Goal: Check status

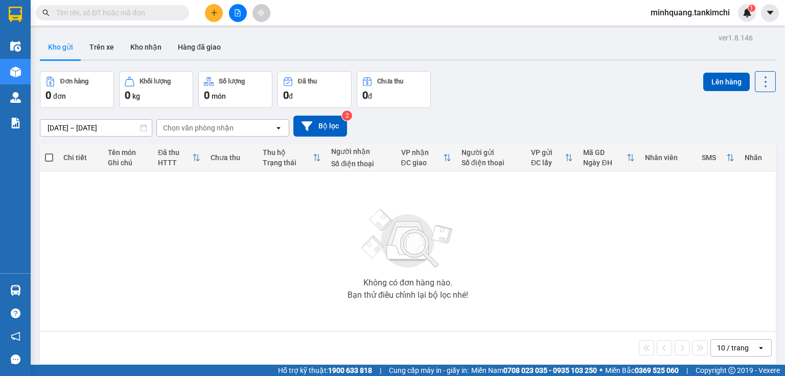
click at [152, 12] on input "text" at bounding box center [116, 12] width 121 height 11
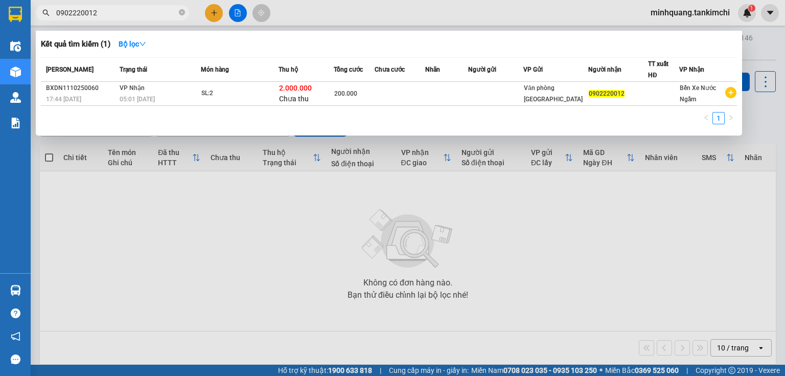
click at [78, 10] on input "0902220012" at bounding box center [116, 12] width 121 height 11
type input "0902220012"
click at [182, 14] on icon "close-circle" at bounding box center [182, 12] width 6 height 6
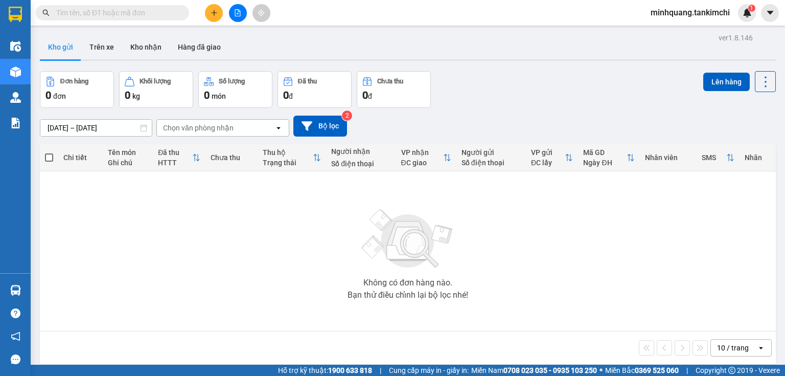
click at [117, 18] on input "text" at bounding box center [116, 12] width 121 height 11
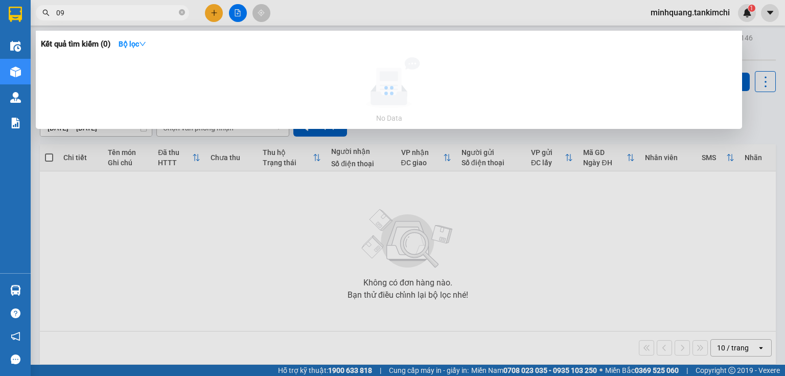
type input "0"
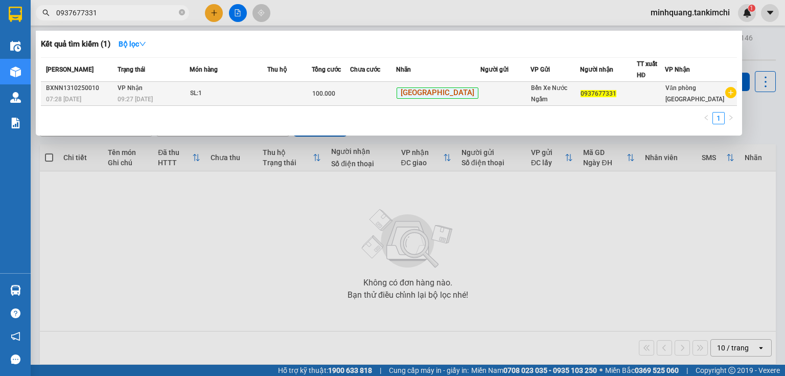
type input "0937677331"
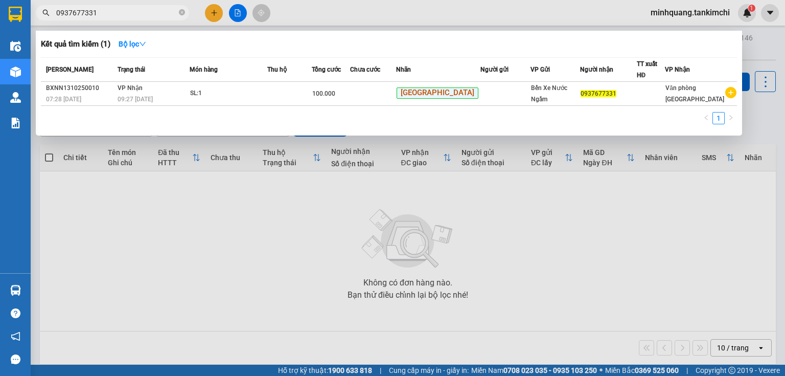
click at [159, 92] on td "VP Nhận 09:27 [DATE]" at bounding box center [152, 94] width 75 height 24
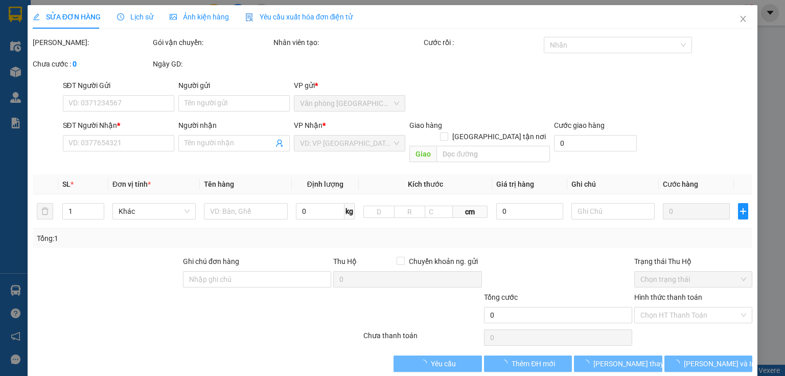
click at [140, 16] on span "Lịch sử" at bounding box center [135, 17] width 36 height 8
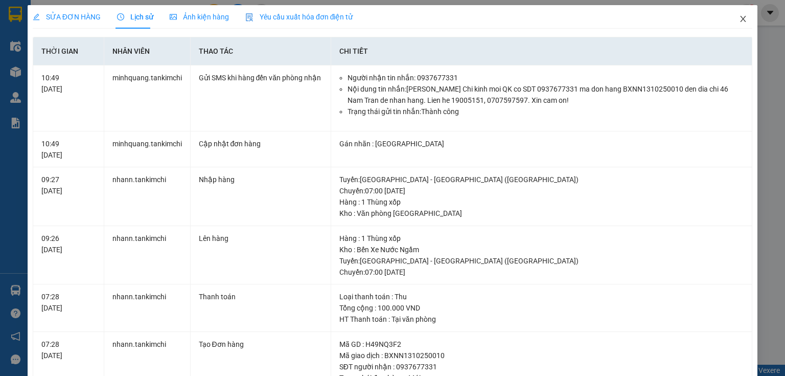
click at [740, 19] on icon "close" at bounding box center [743, 19] width 8 height 8
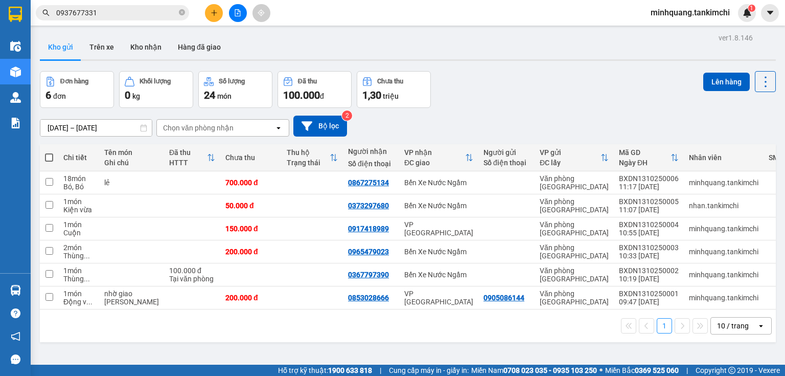
click at [115, 16] on input "0937677331" at bounding box center [116, 12] width 121 height 11
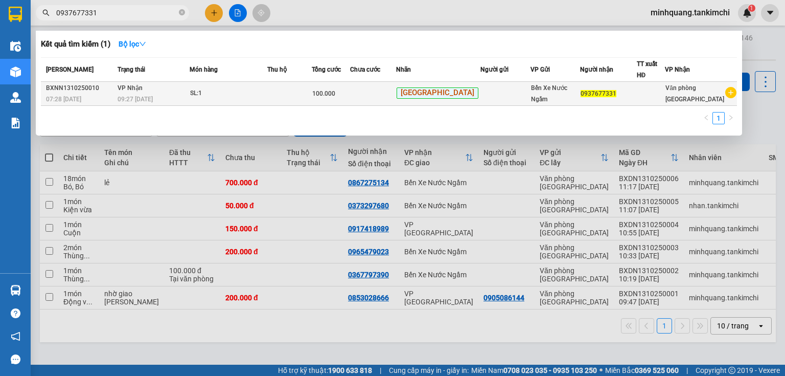
click at [157, 82] on td "VP Nhận 09:27 [DATE]" at bounding box center [152, 94] width 75 height 24
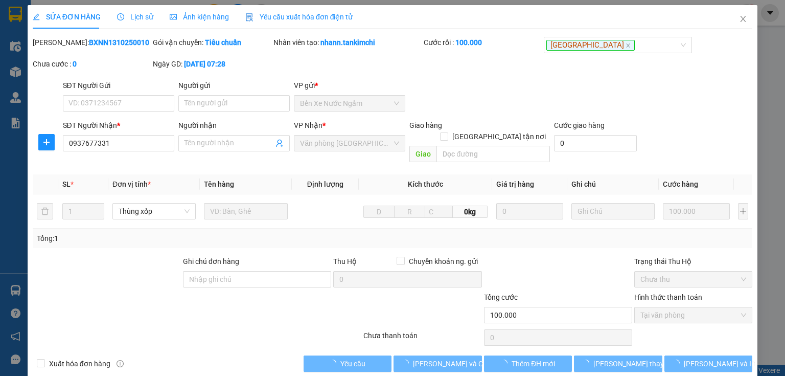
click at [135, 18] on span "Lịch sử" at bounding box center [135, 17] width 36 height 8
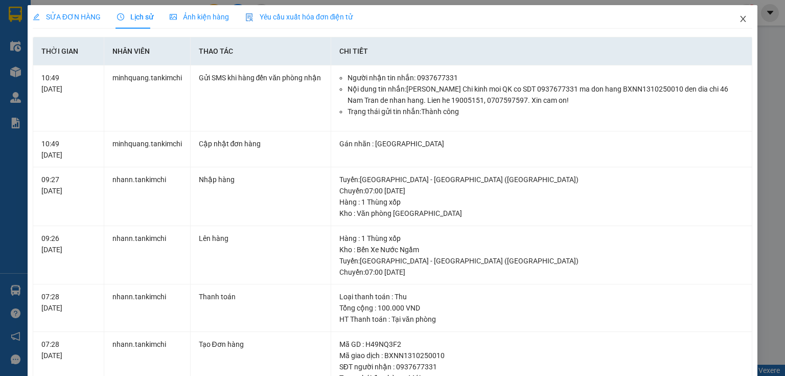
click at [739, 20] on icon "close" at bounding box center [743, 19] width 8 height 8
